Goal: Information Seeking & Learning: Learn about a topic

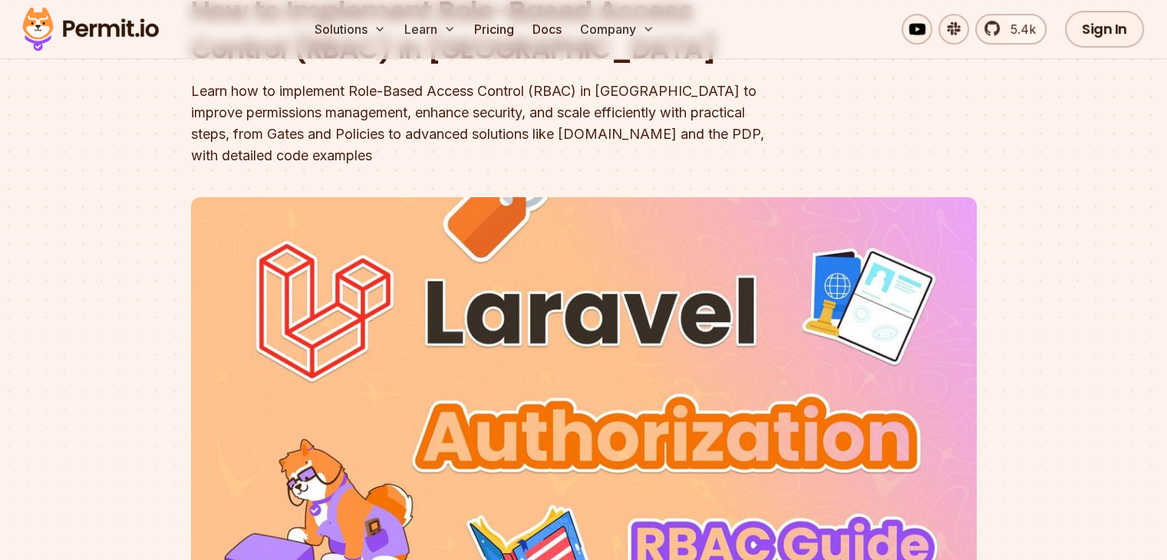
scroll to position [95, 0]
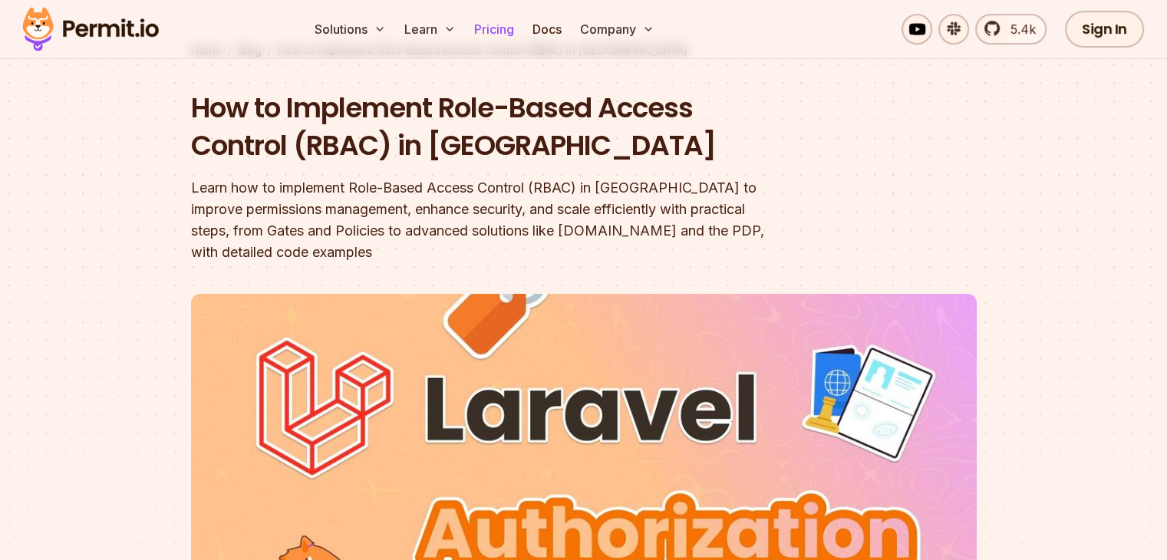
click at [520, 31] on link "Pricing" at bounding box center [494, 29] width 52 height 31
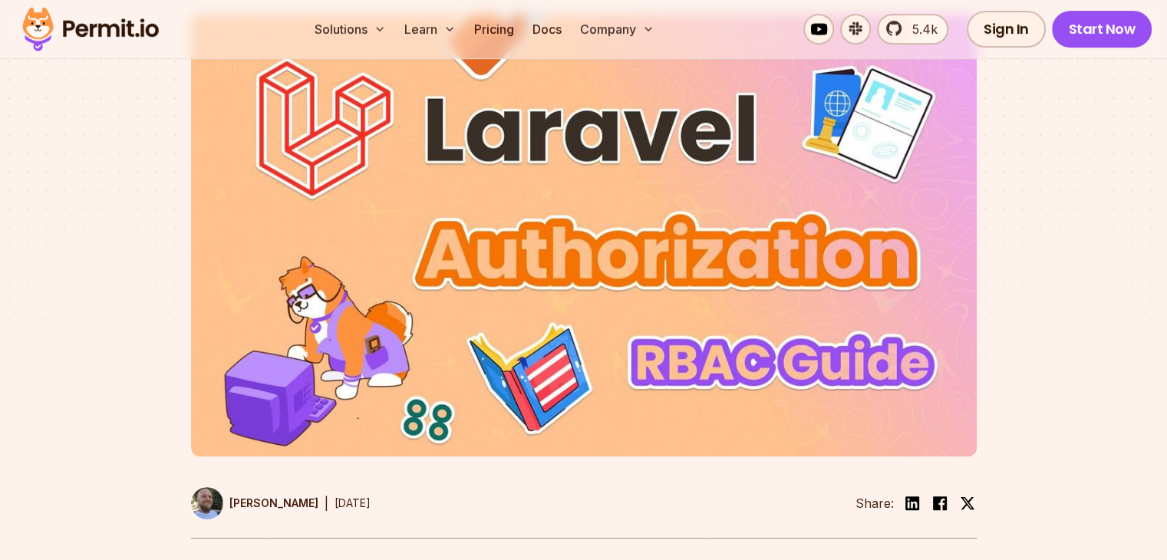
scroll to position [402, 0]
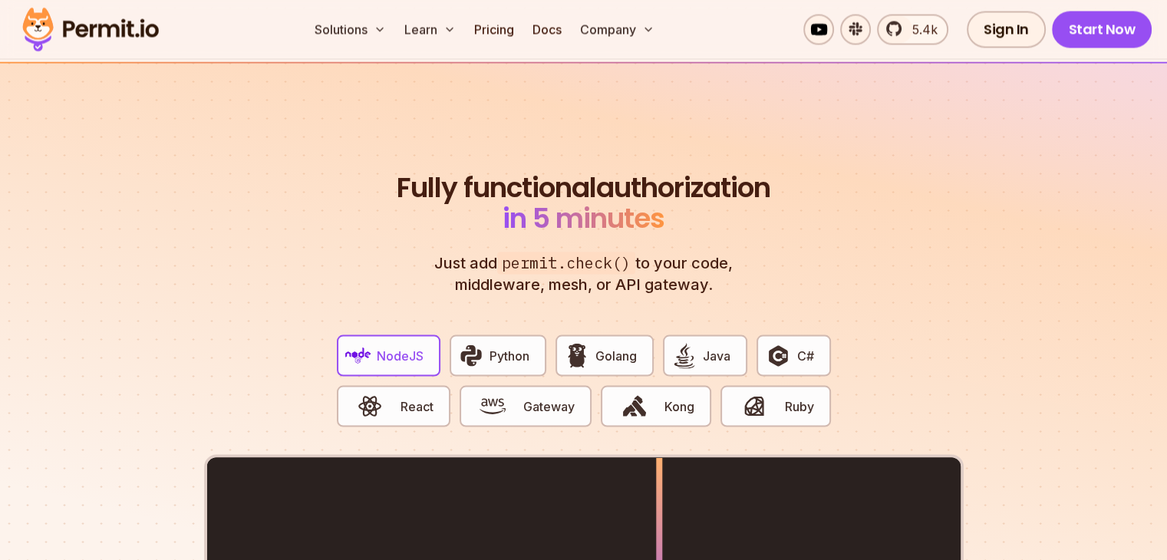
scroll to position [2916, 0]
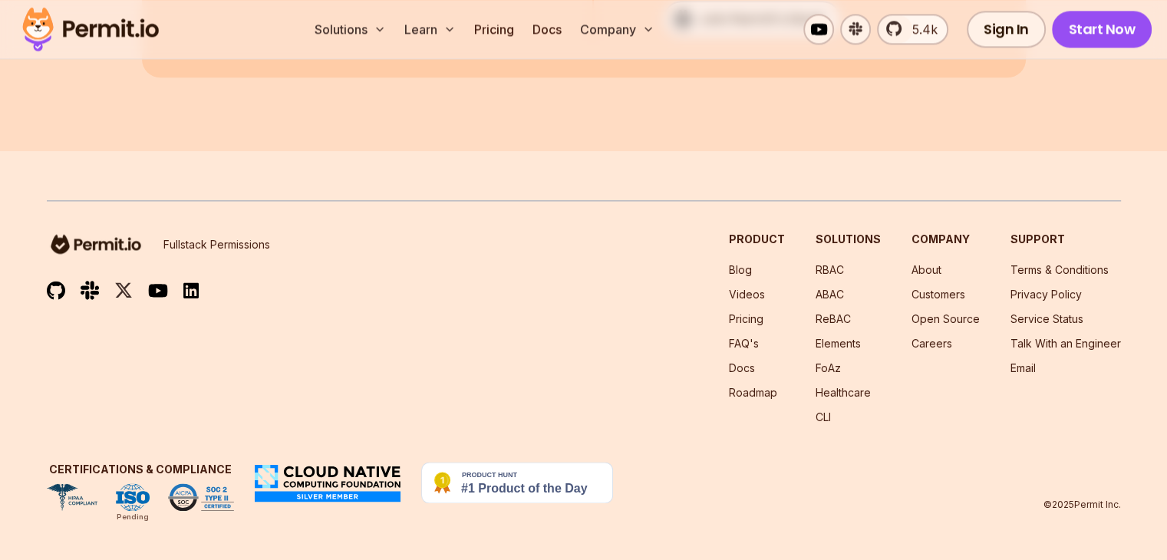
scroll to position [8058, 0]
drag, startPoint x: 0, startPoint y: 0, endPoint x: 543, endPoint y: 31, distance: 544.2
click at [456, 31] on icon at bounding box center [450, 29] width 12 height 12
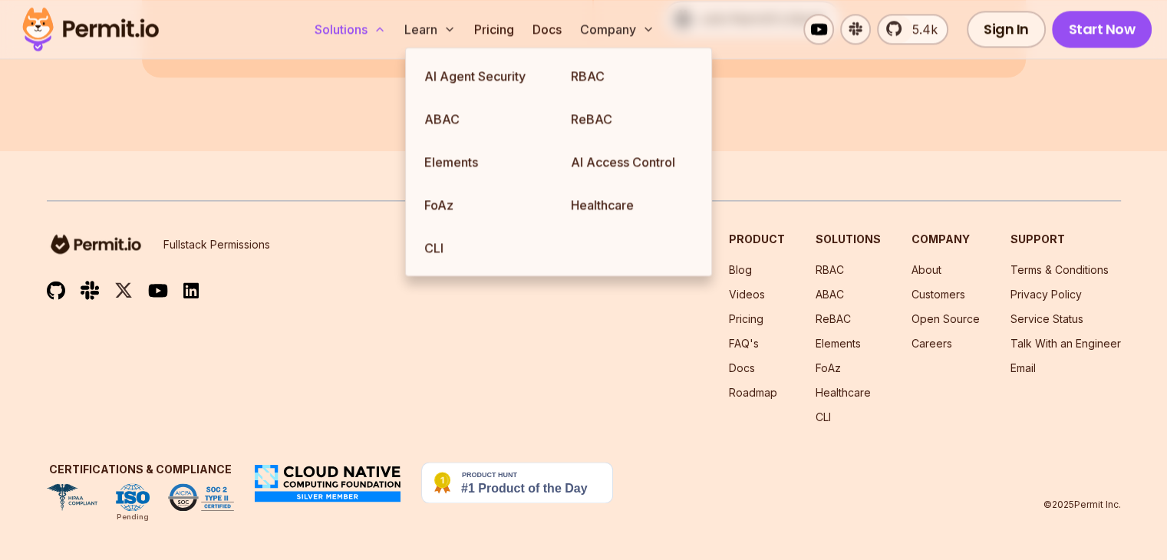
click at [392, 28] on button "Solutions" at bounding box center [351, 29] width 84 height 31
click at [611, 69] on link "RBAC" at bounding box center [632, 75] width 147 height 43
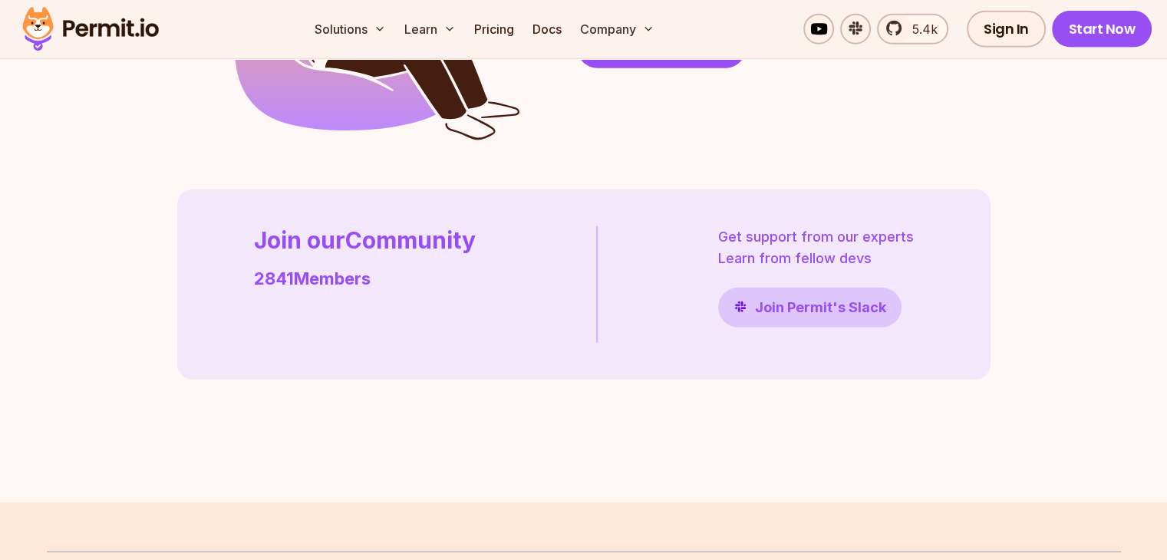
scroll to position [3914, 0]
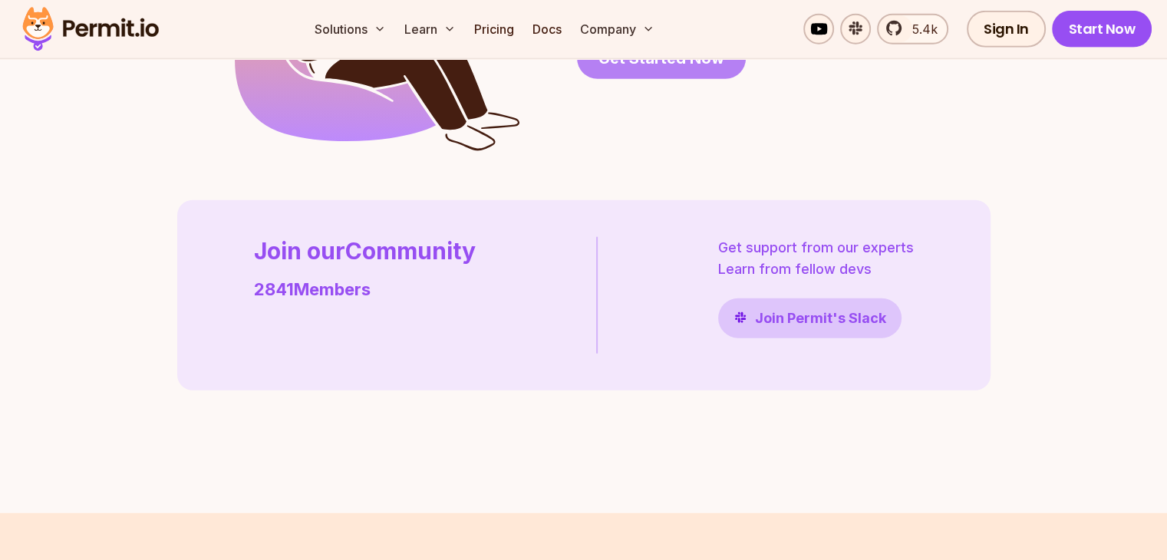
click at [709, 69] on span "Get Started Now" at bounding box center [662, 58] width 126 height 21
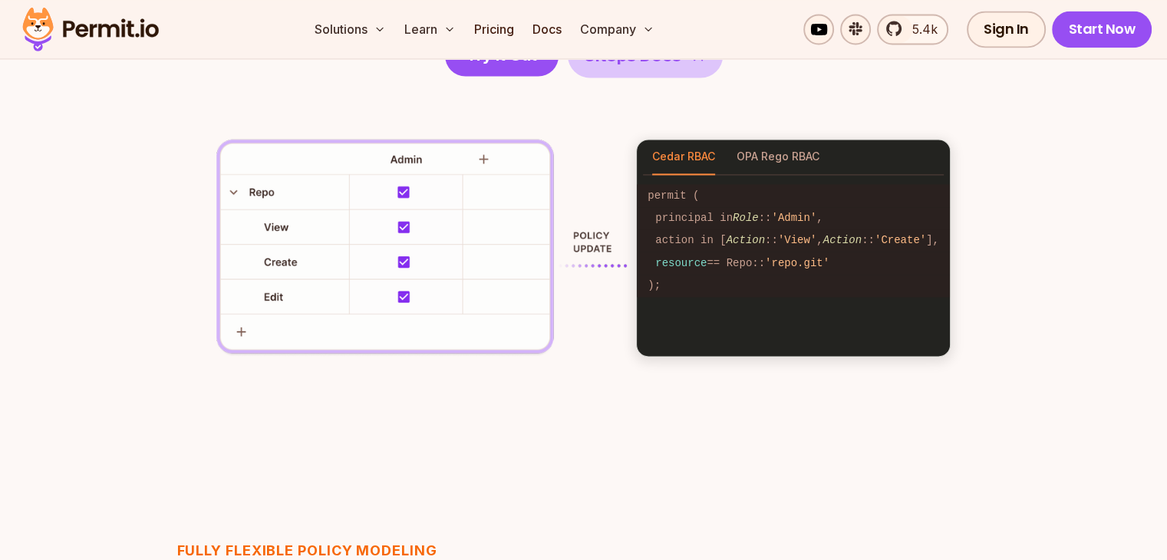
scroll to position [2210, 0]
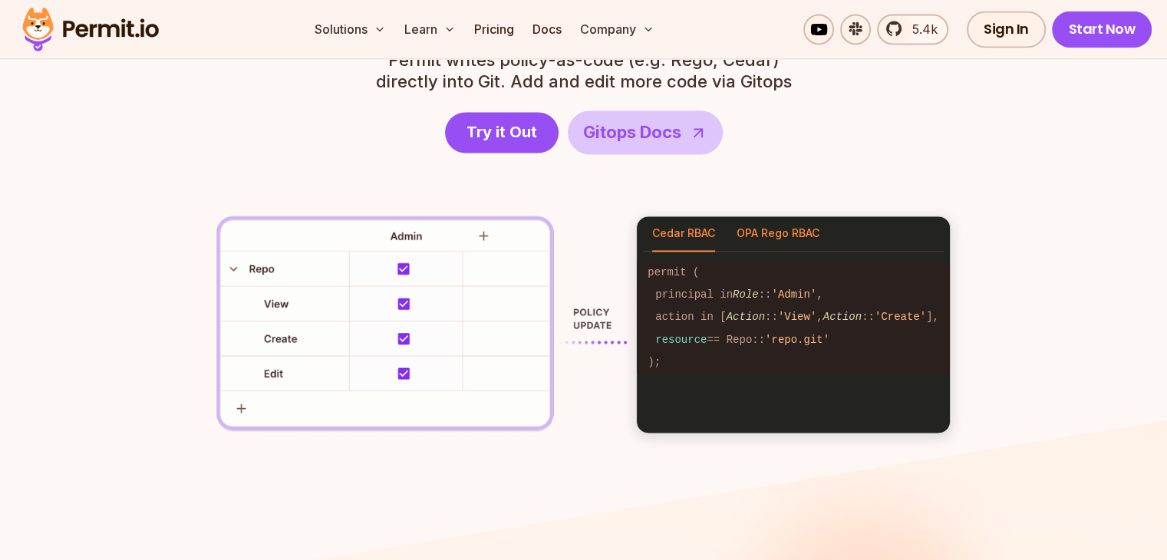
click at [785, 239] on button "OPA Rego RBAC" at bounding box center [778, 233] width 83 height 35
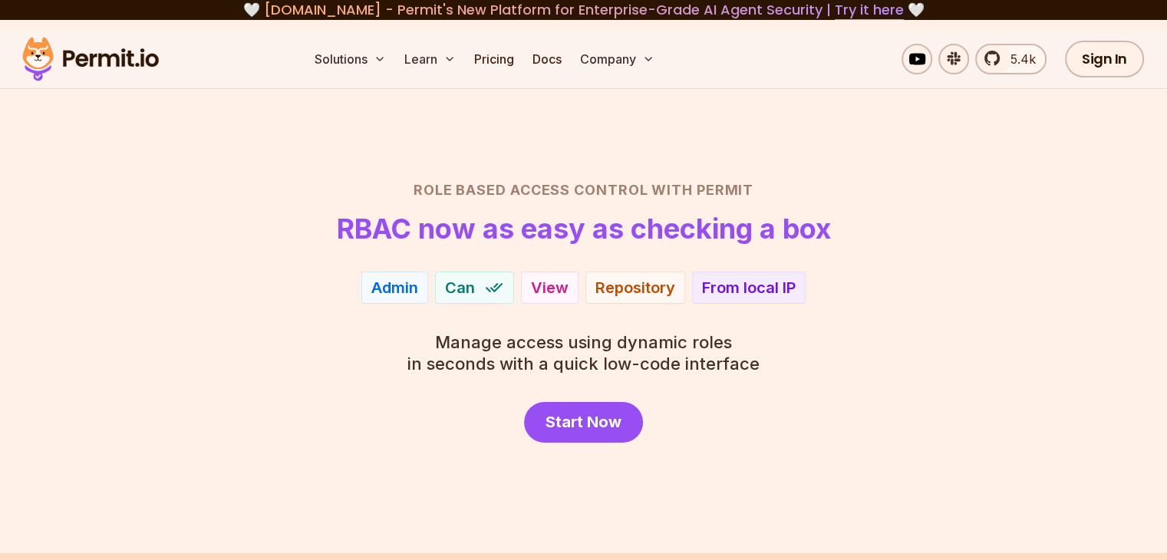
scroll to position [0, 0]
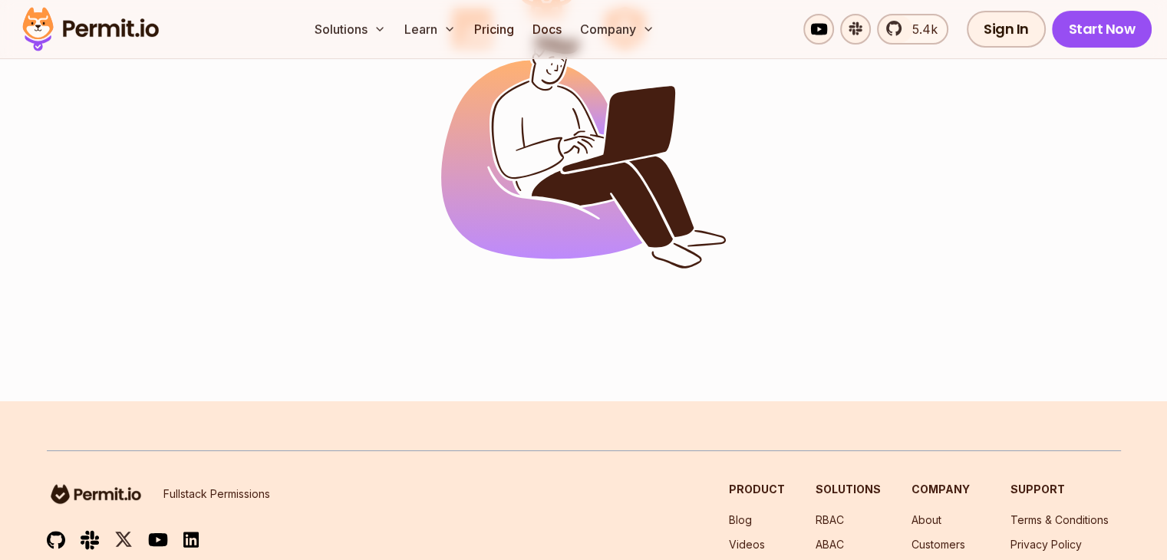
scroll to position [439, 0]
